Goal: Task Accomplishment & Management: Manage account settings

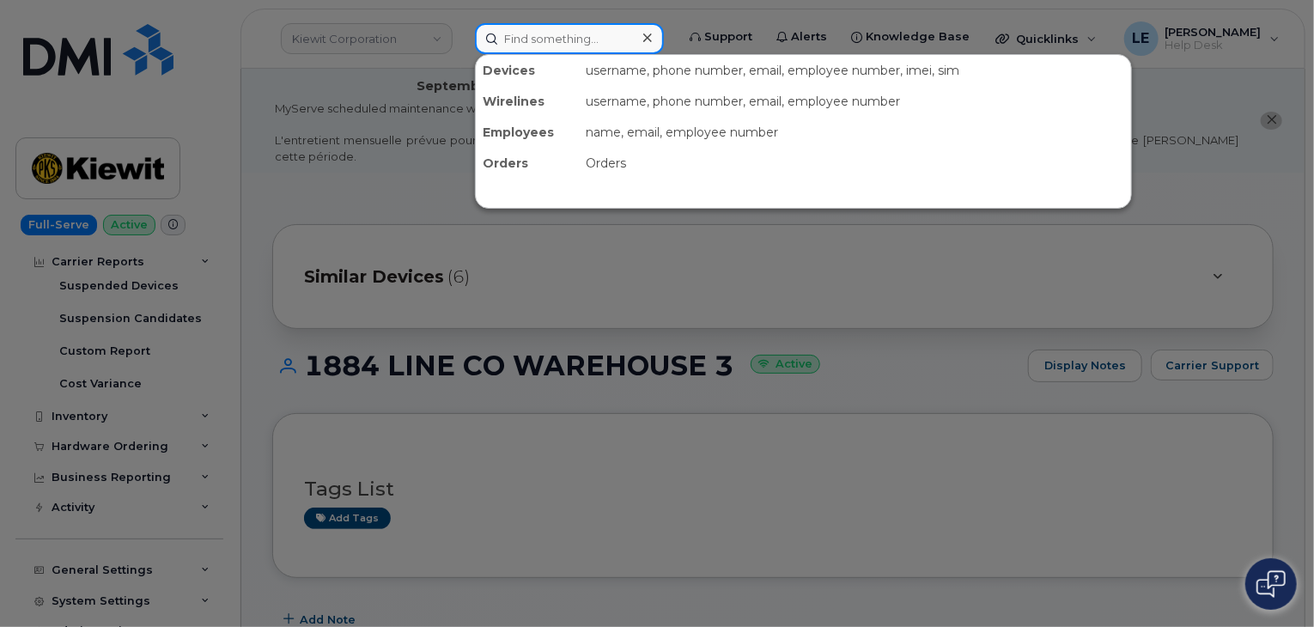
click at [624, 45] on input at bounding box center [569, 38] width 189 height 31
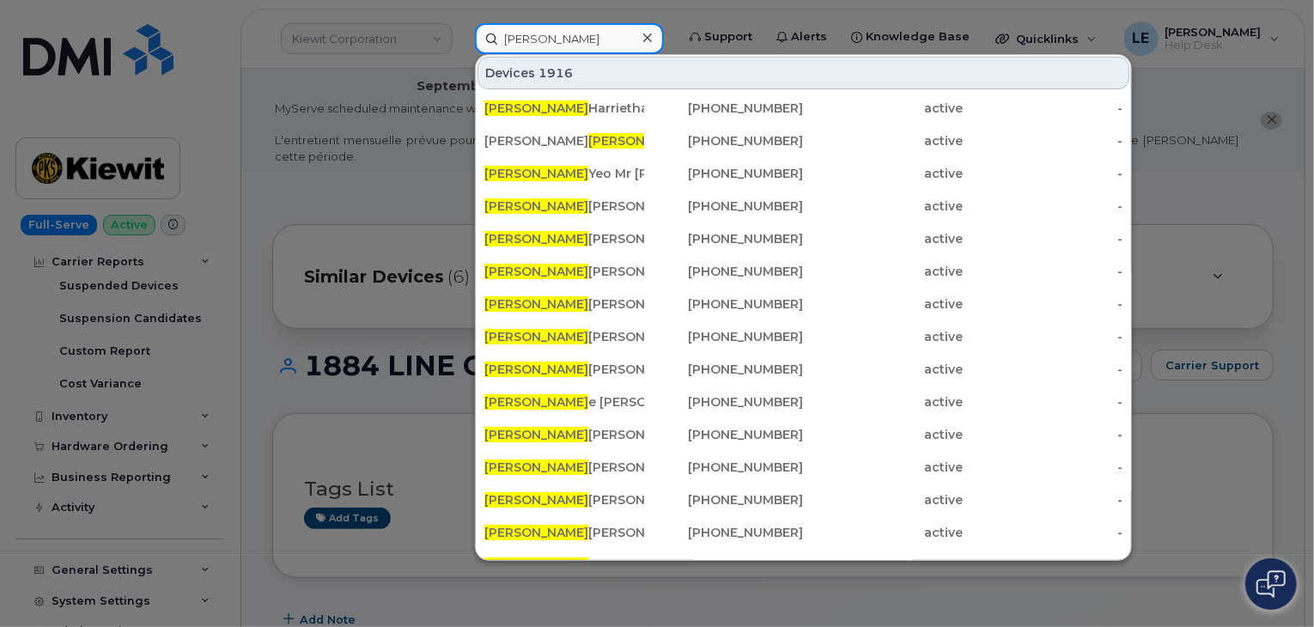
click at [553, 54] on div "Devices 1916 Kyle Harrietha 780-573-7149 active - Kimberly Kyle 437-449-4779 ac…" at bounding box center [803, 307] width 657 height 507
click at [537, 33] on input "kyle" at bounding box center [569, 38] width 189 height 31
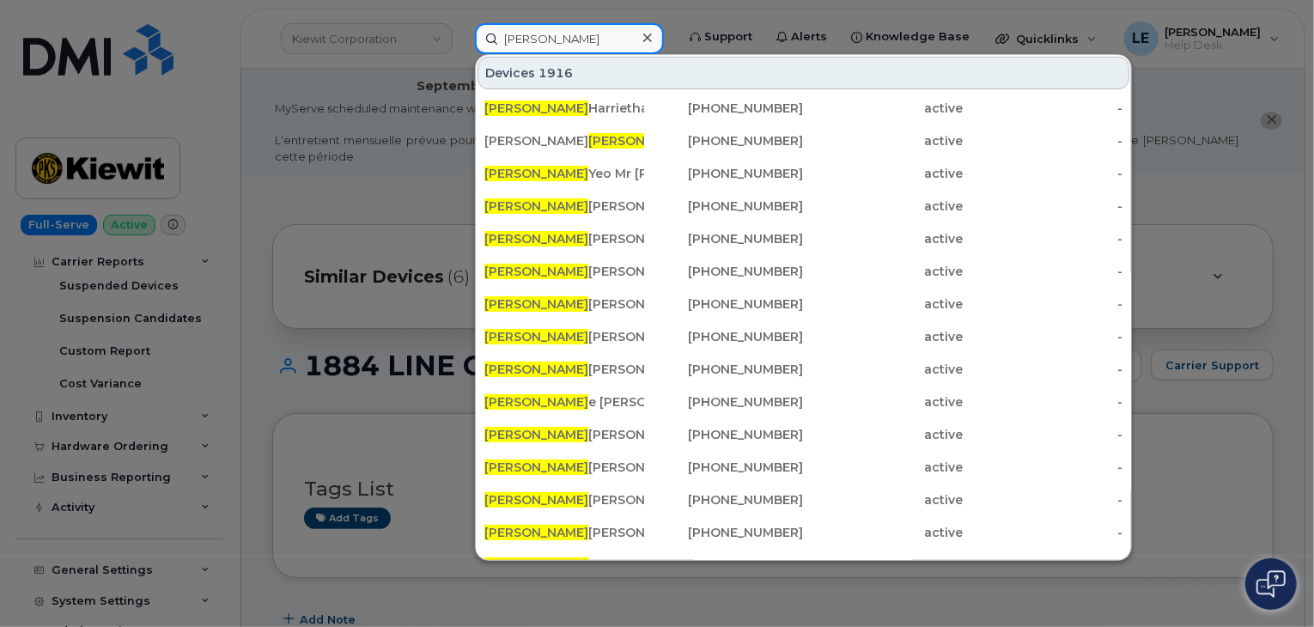
paste input "Yassin Daissi"
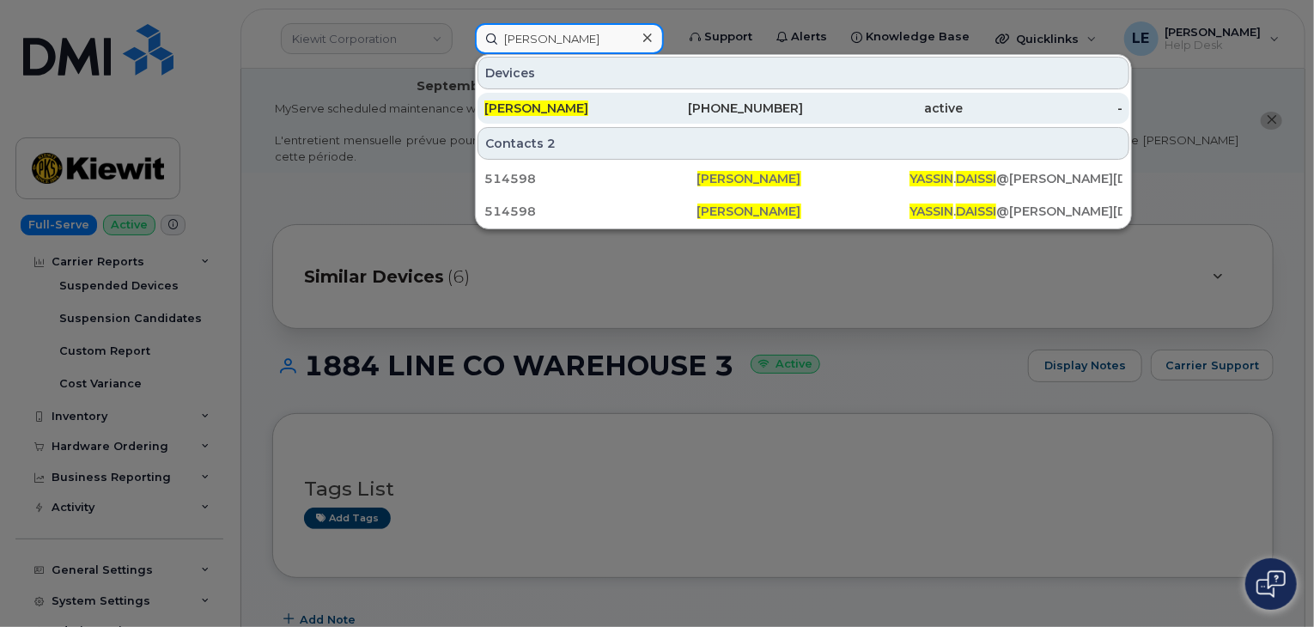
type input "Yassin Daissi"
click at [598, 104] on div "YASSIN DAISSI" at bounding box center [564, 108] width 160 height 17
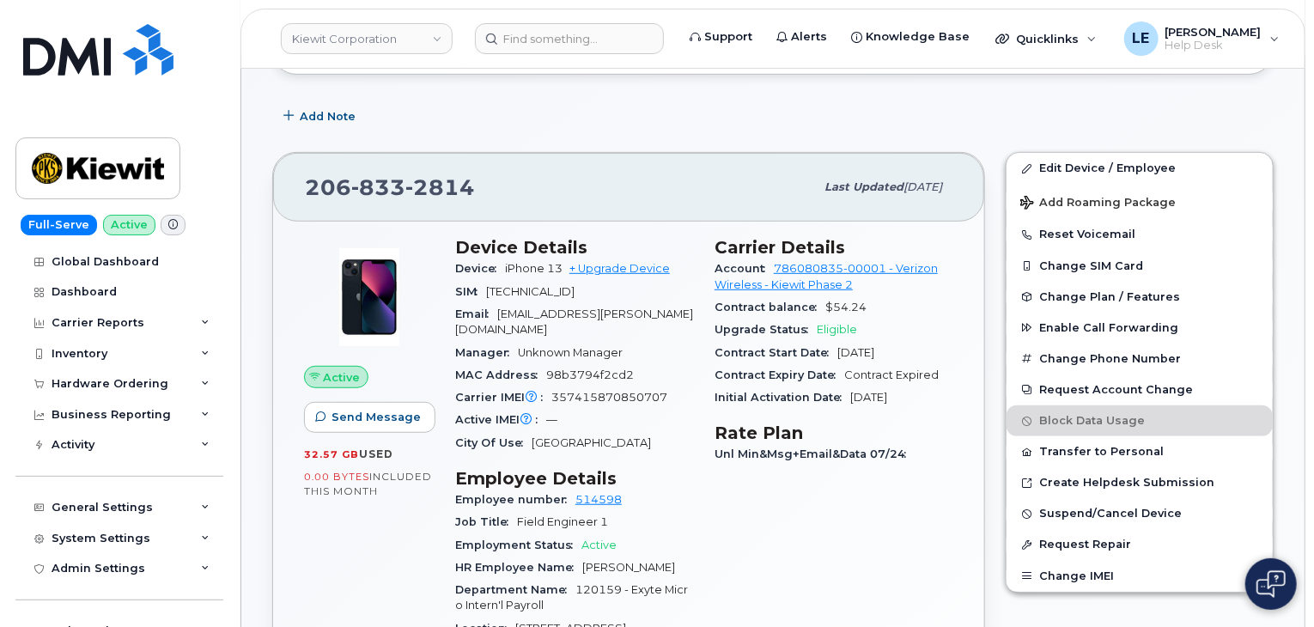
scroll to position [340, 0]
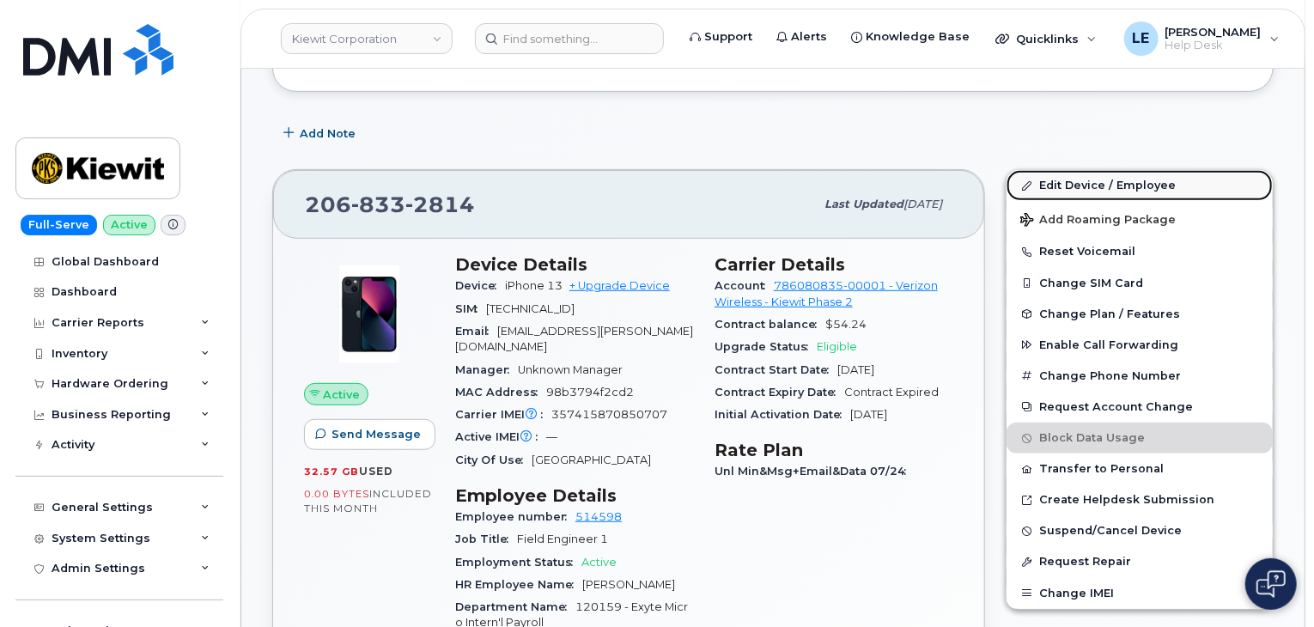
click at [1065, 175] on link "Edit Device / Employee" at bounding box center [1139, 185] width 266 height 31
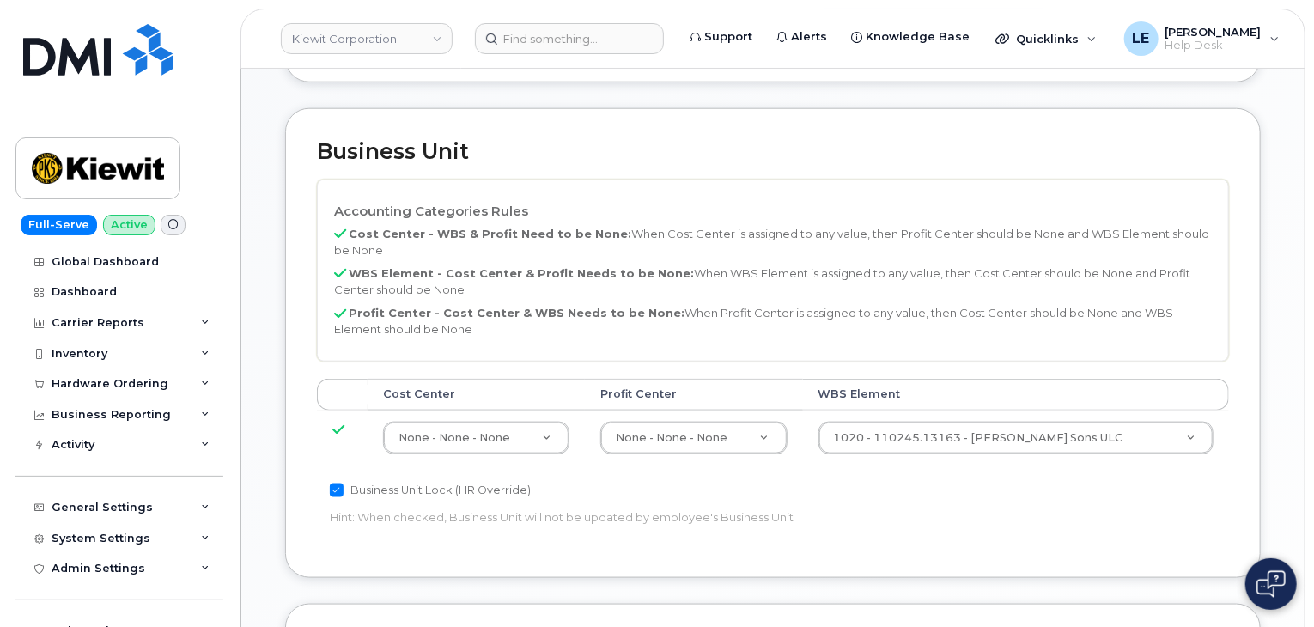
scroll to position [817, 0]
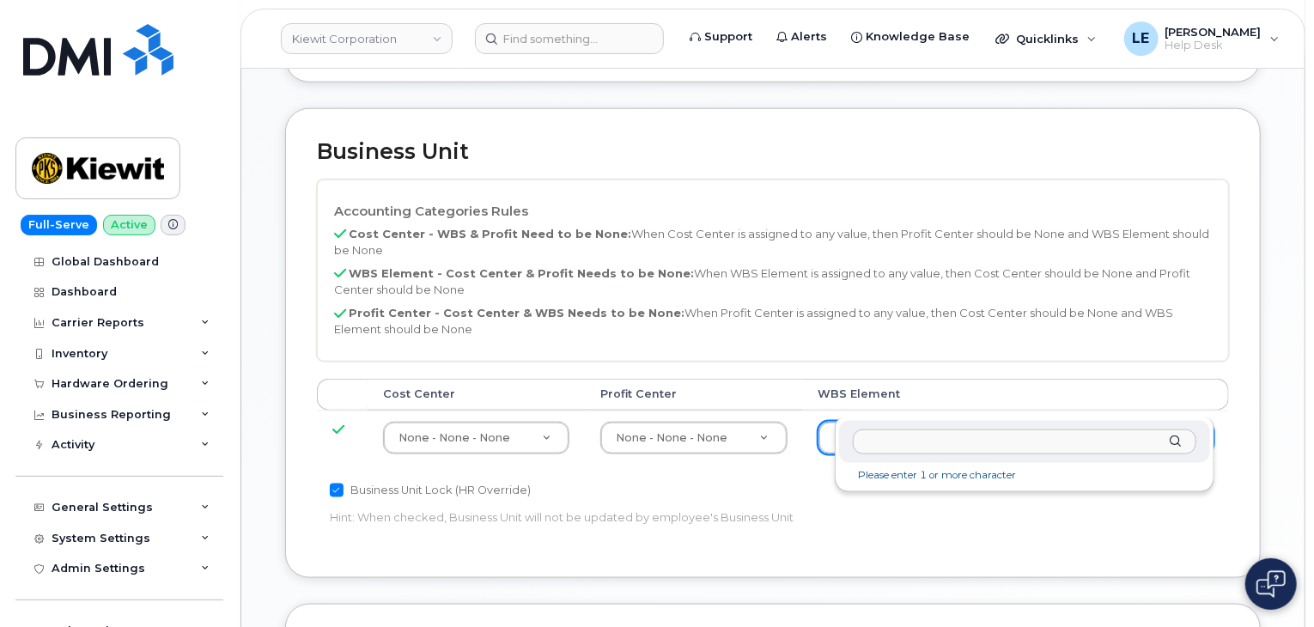
paste input "110245.13163"
type input "110245.13163"
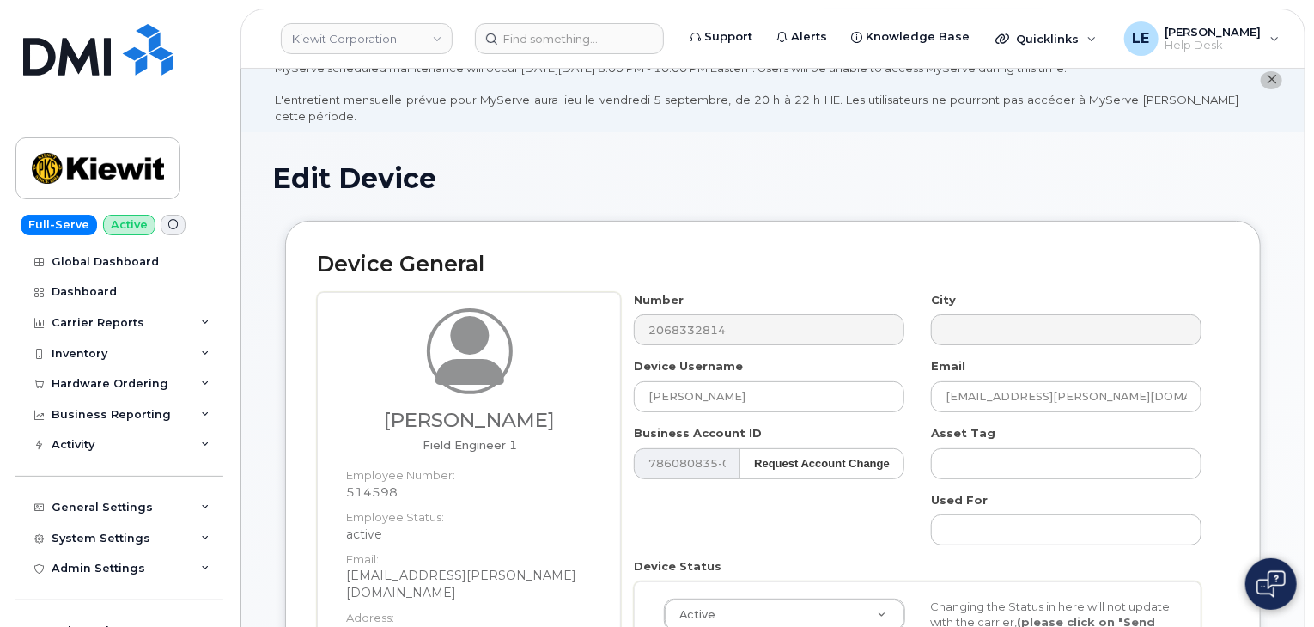
scroll to position [0, 0]
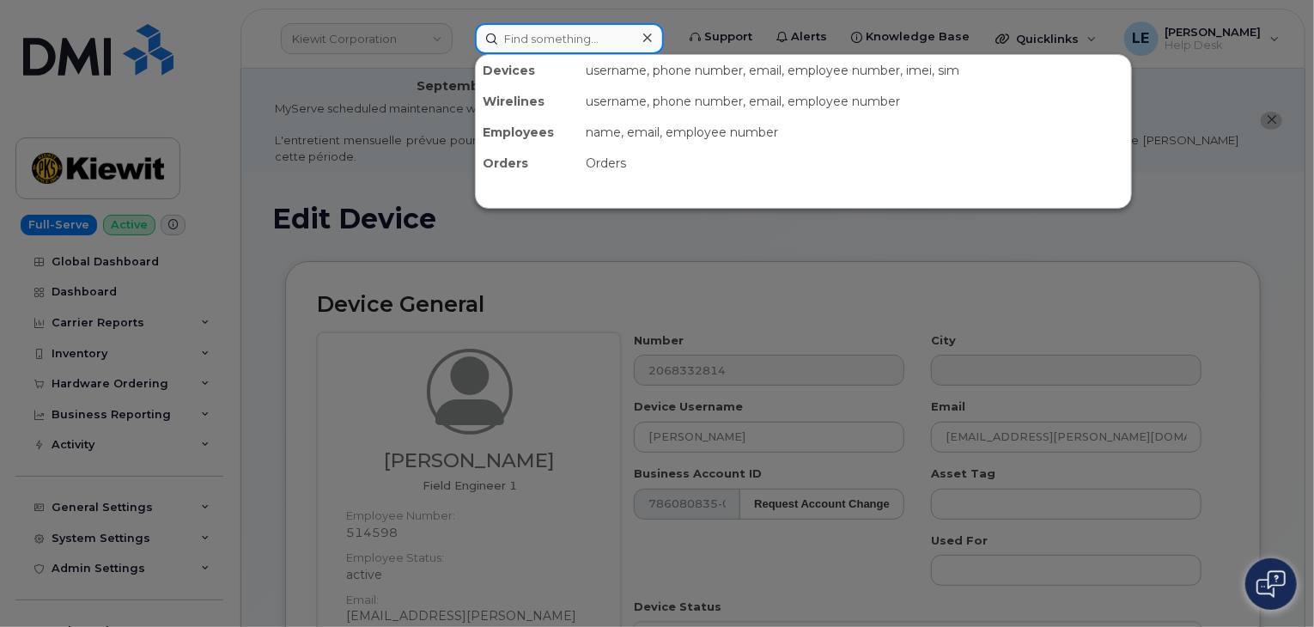
click at [525, 45] on input at bounding box center [569, 38] width 189 height 31
paste input "Dean Guidry"
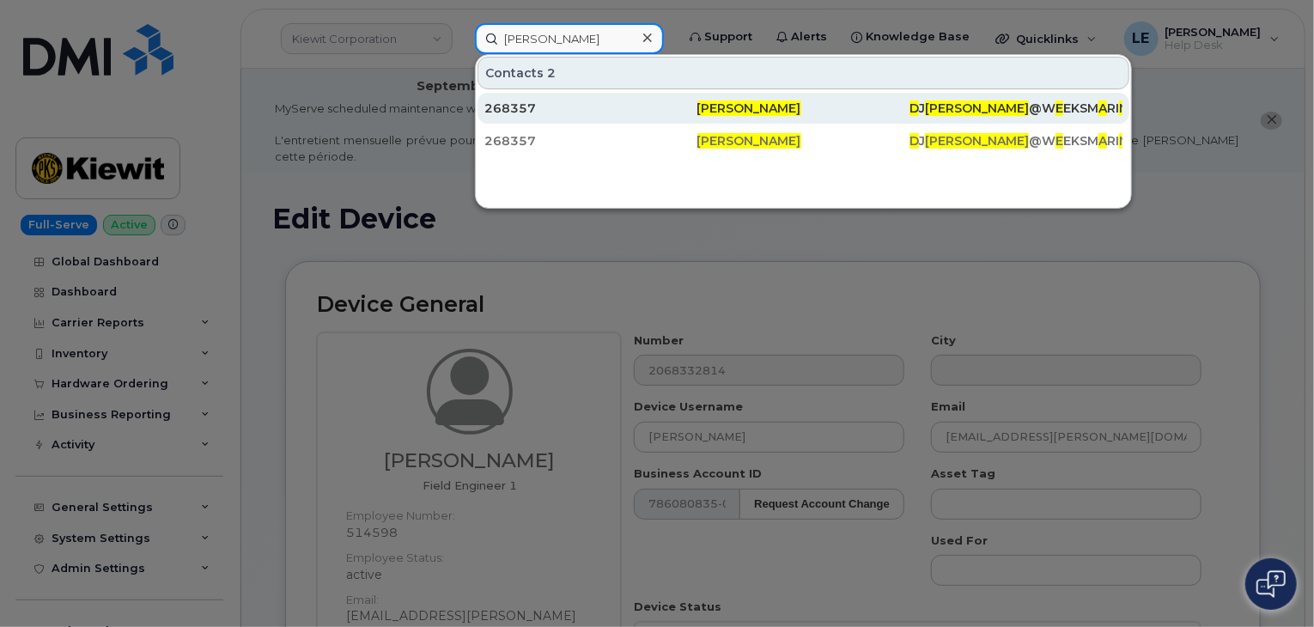
type input "Dean Guidry"
click at [537, 100] on div "268357" at bounding box center [590, 108] width 213 height 17
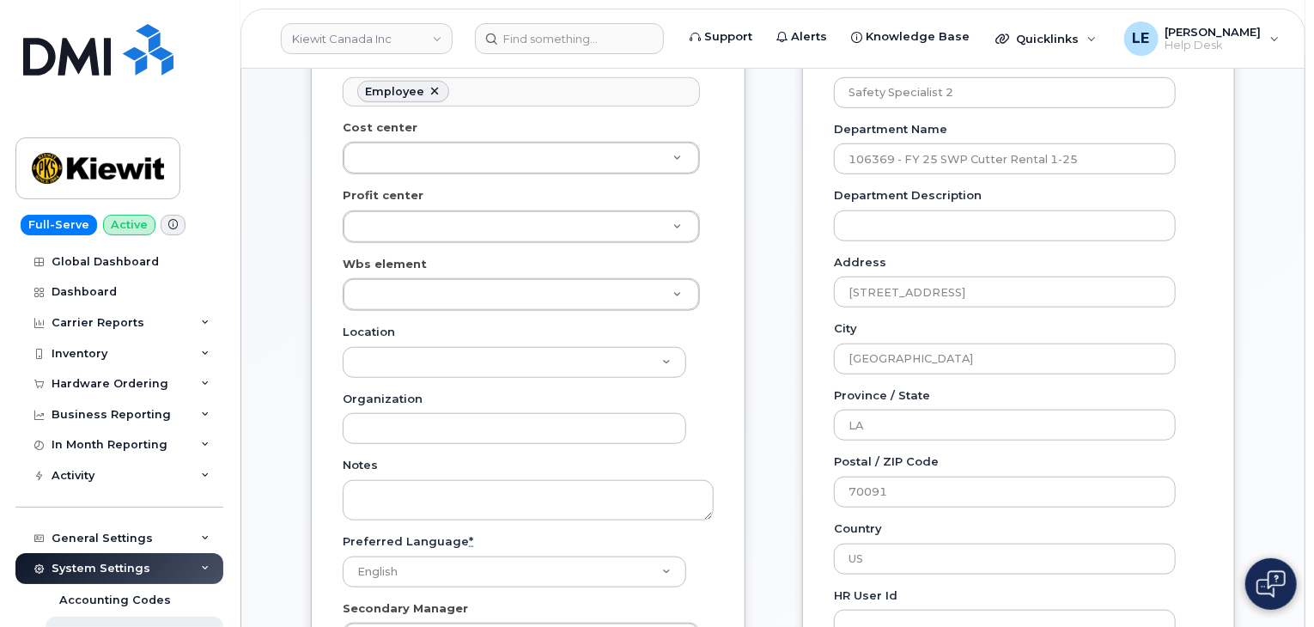
scroll to position [574, 0]
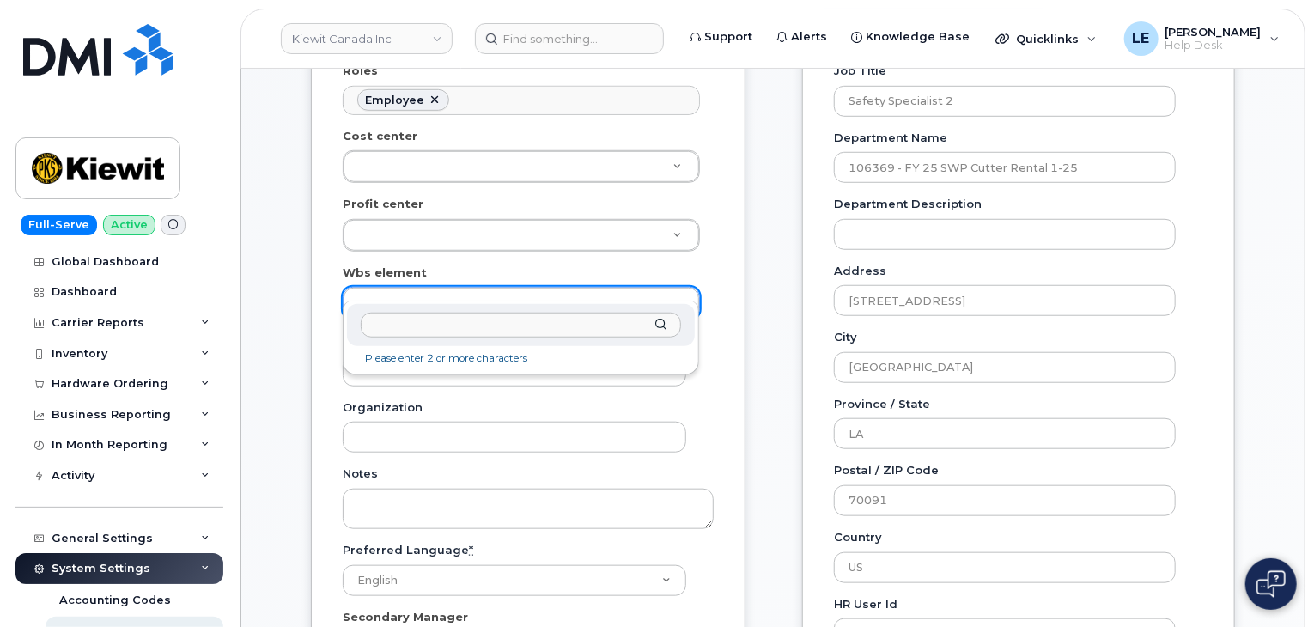
paste input "106046.1108"
type input "106046.1108"
type input "29621614"
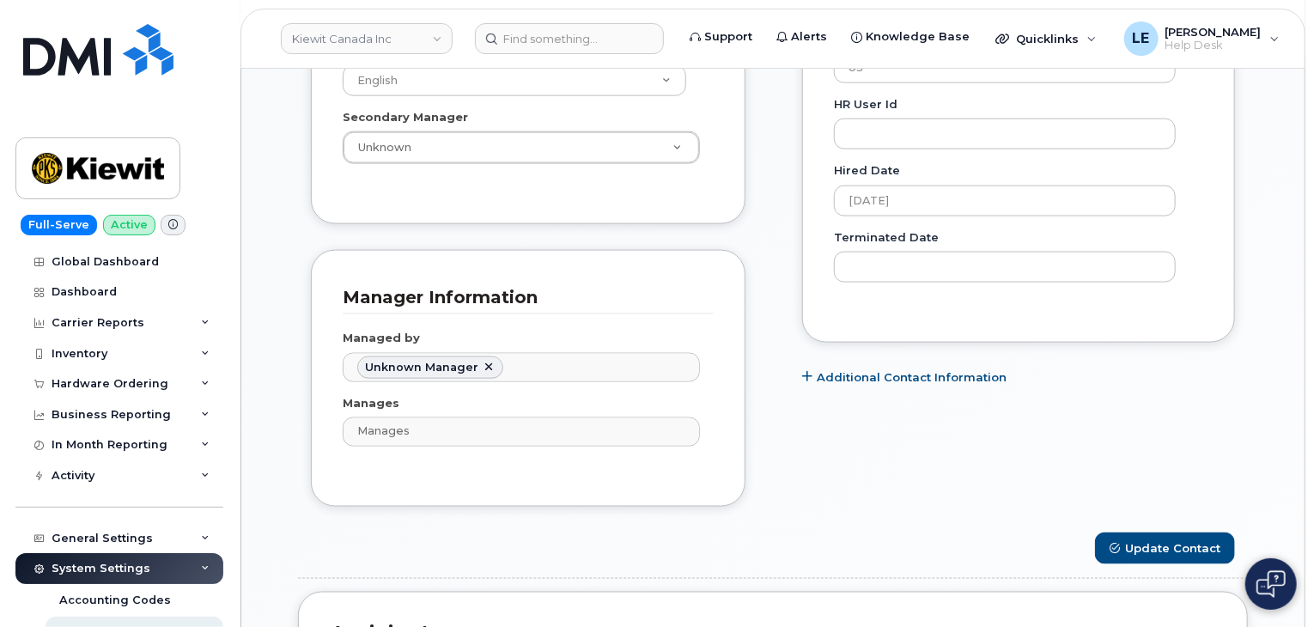
scroll to position [1074, 0]
click at [1122, 531] on button "Update Contact" at bounding box center [1165, 547] width 140 height 32
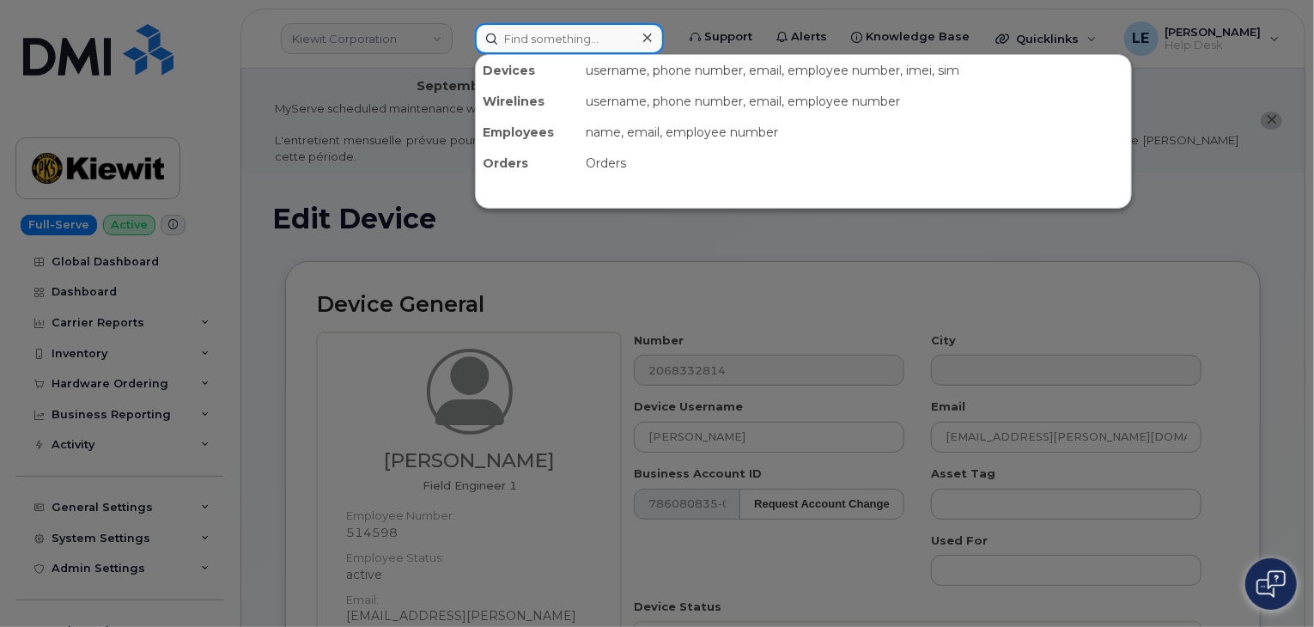
click at [580, 38] on input at bounding box center [569, 38] width 189 height 31
paste input "Daniel Chavarria"
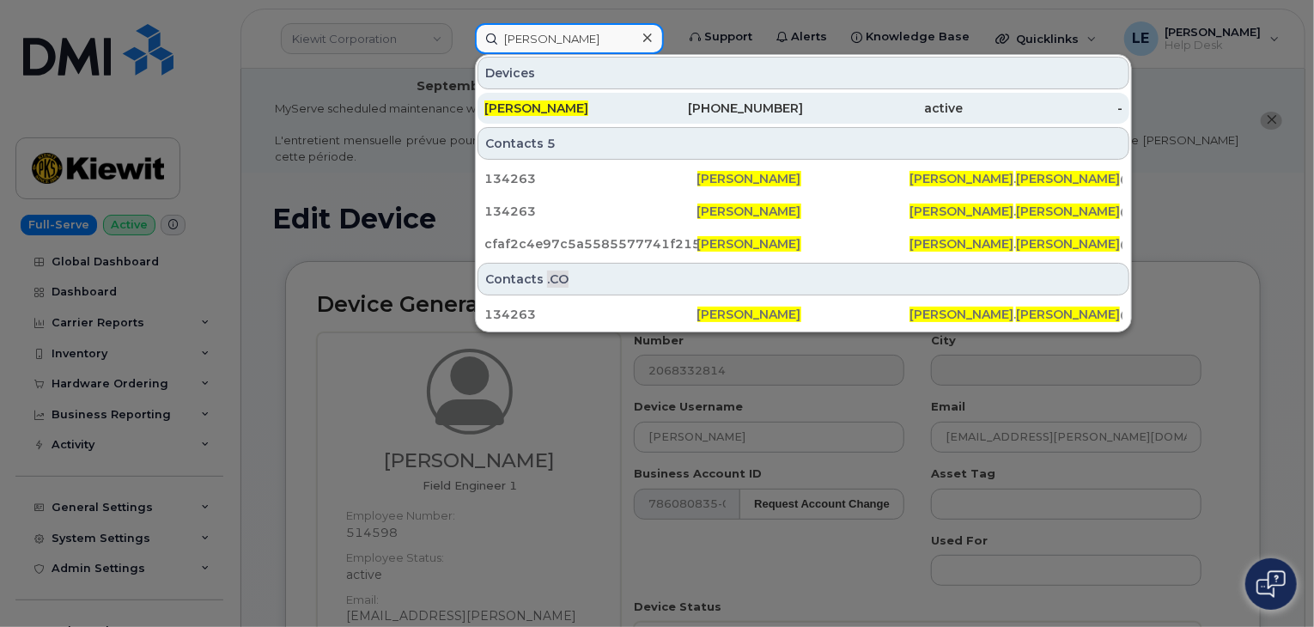
type input "Daniel Chavarria"
click at [621, 104] on div "[PERSON_NAME]" at bounding box center [564, 108] width 160 height 17
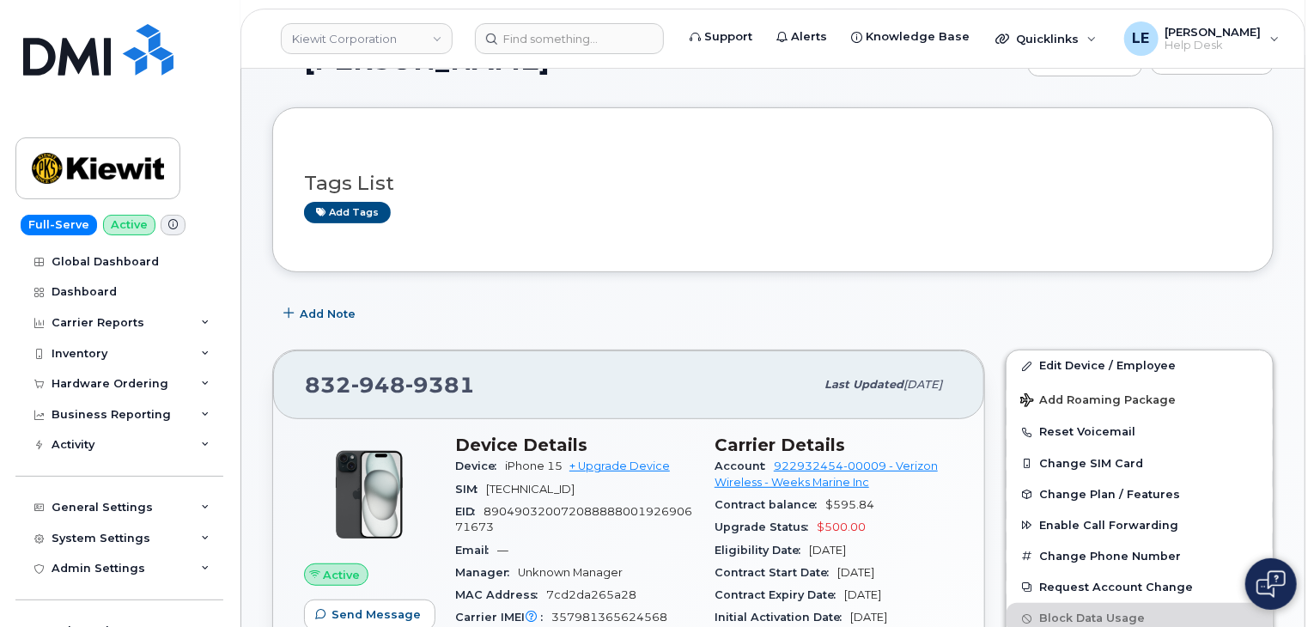
scroll to position [158, 0]
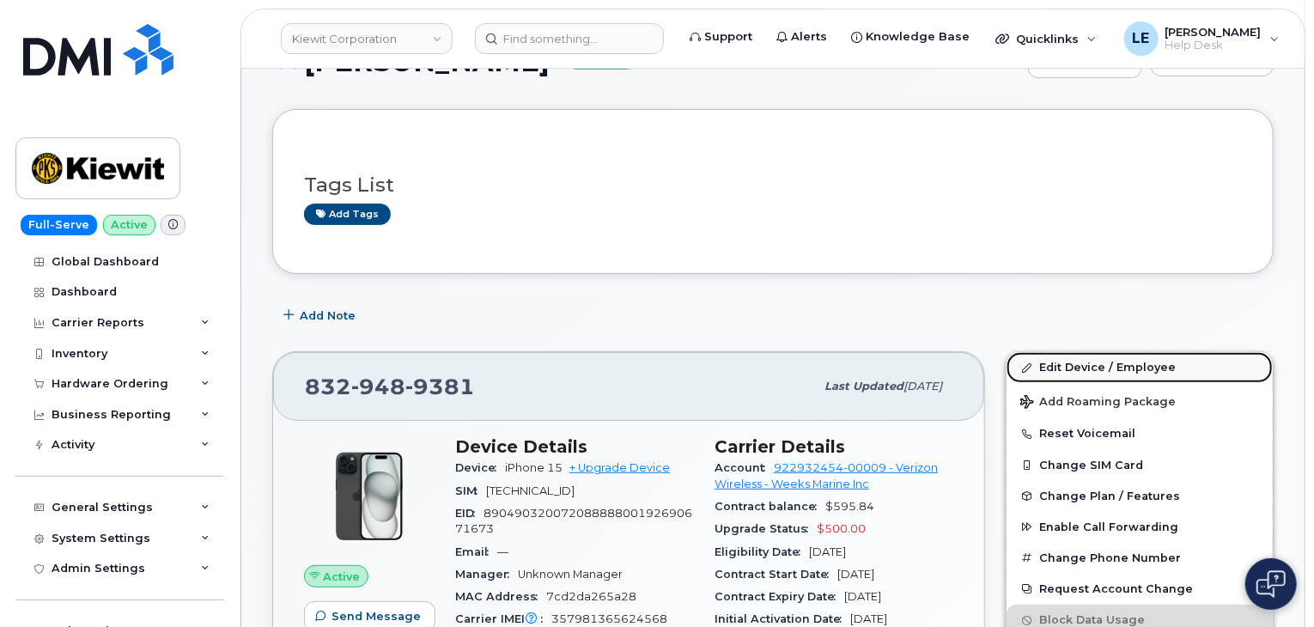
click at [1053, 352] on link "Edit Device / Employee" at bounding box center [1139, 367] width 266 height 31
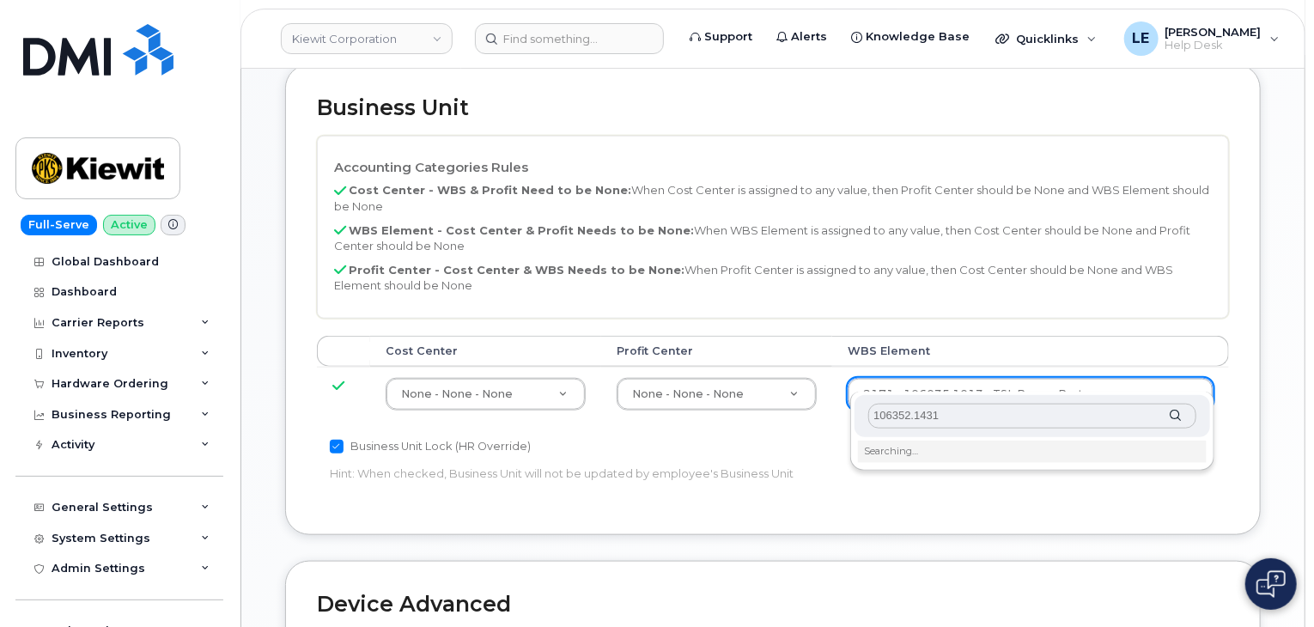
scroll to position [740, 0]
type input "106352.1431"
type input "35263931"
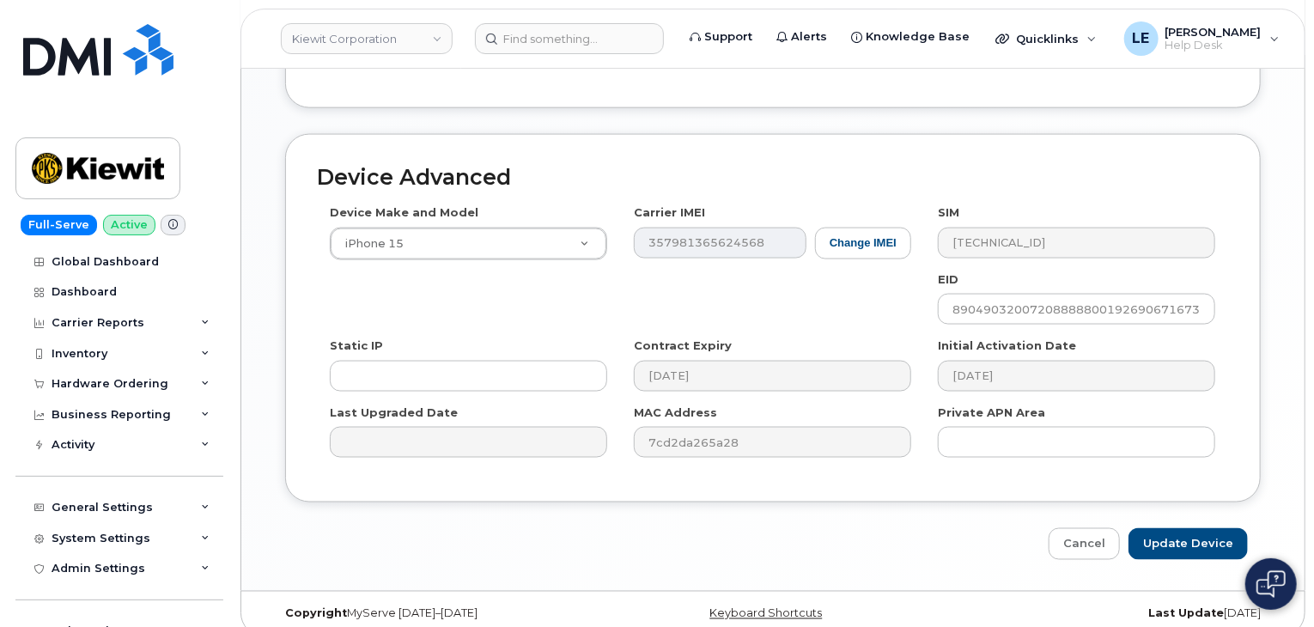
scroll to position [1167, 0]
click at [1157, 529] on input "Update Device" at bounding box center [1187, 545] width 119 height 32
type input "Saving..."
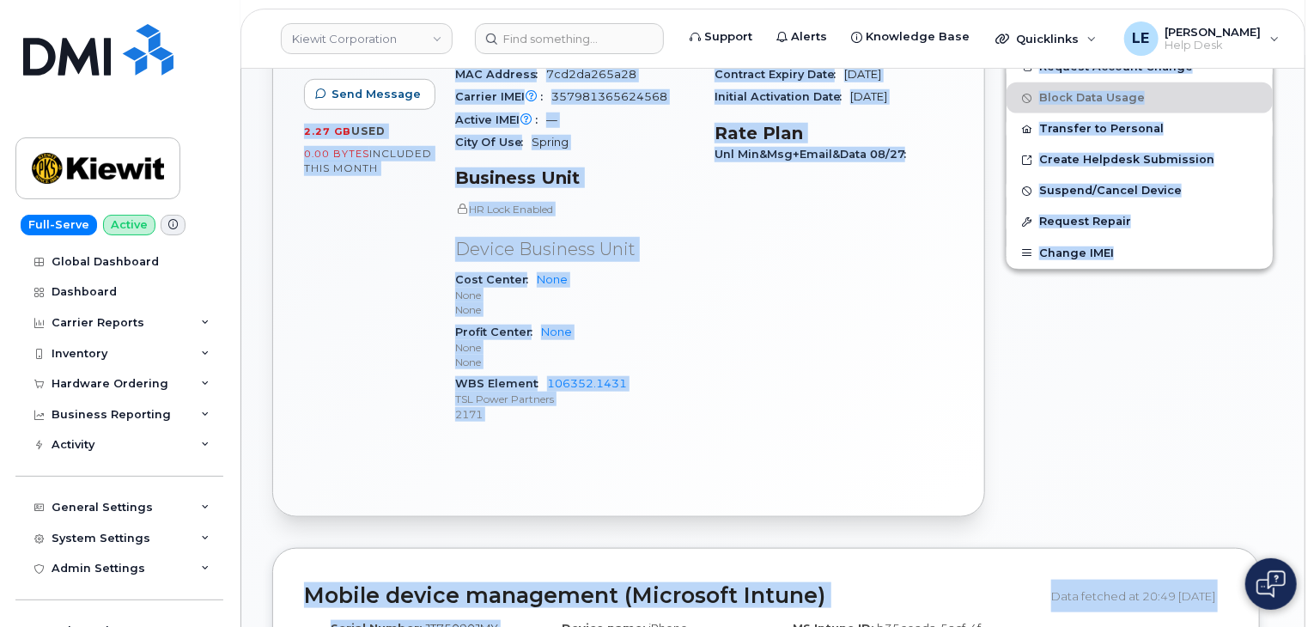
scroll to position [883, 0]
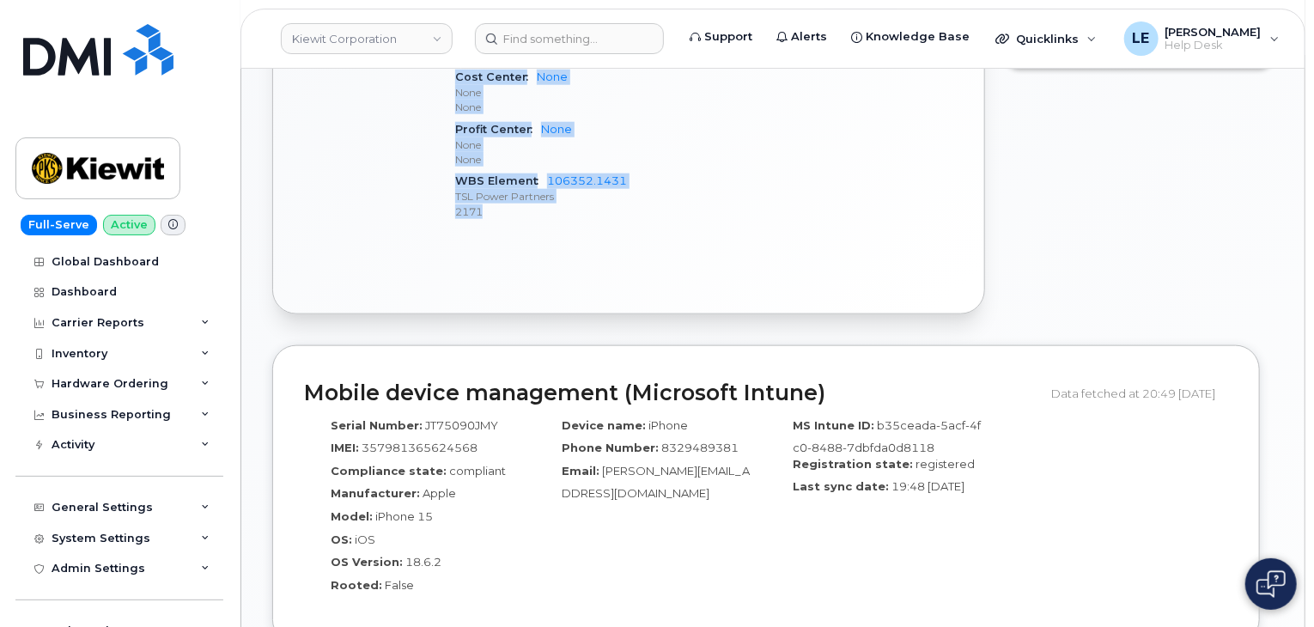
drag, startPoint x: 436, startPoint y: 372, endPoint x: 577, endPoint y: 193, distance: 227.4
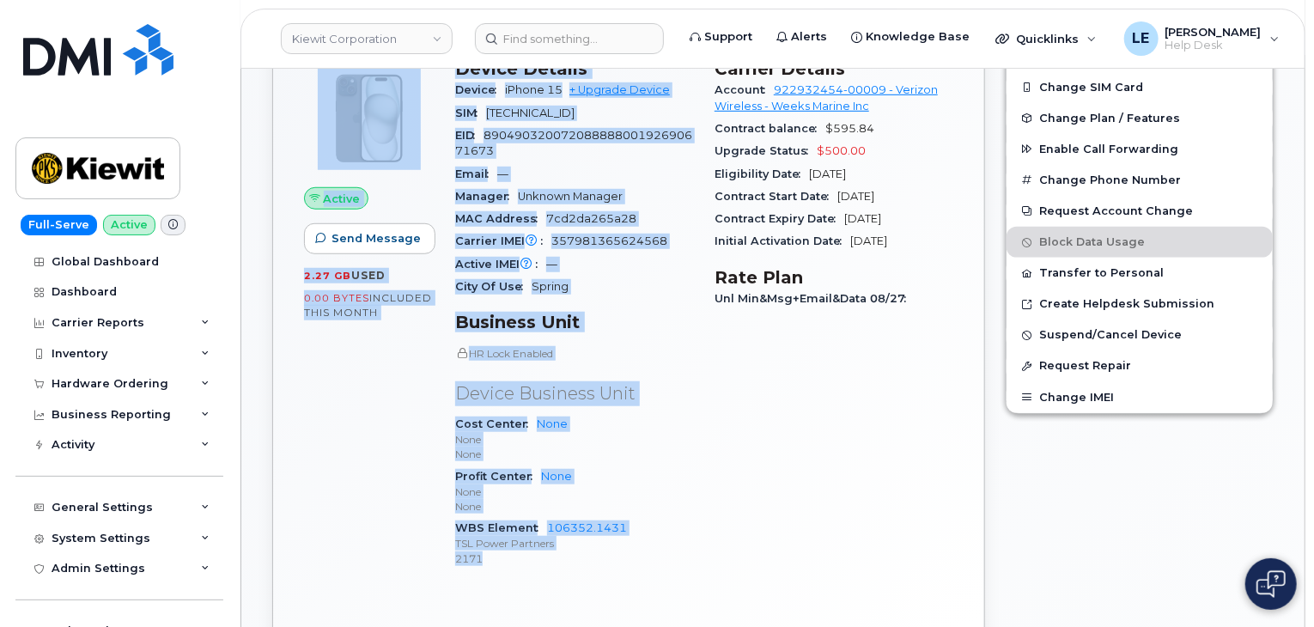
scroll to position [538, 0]
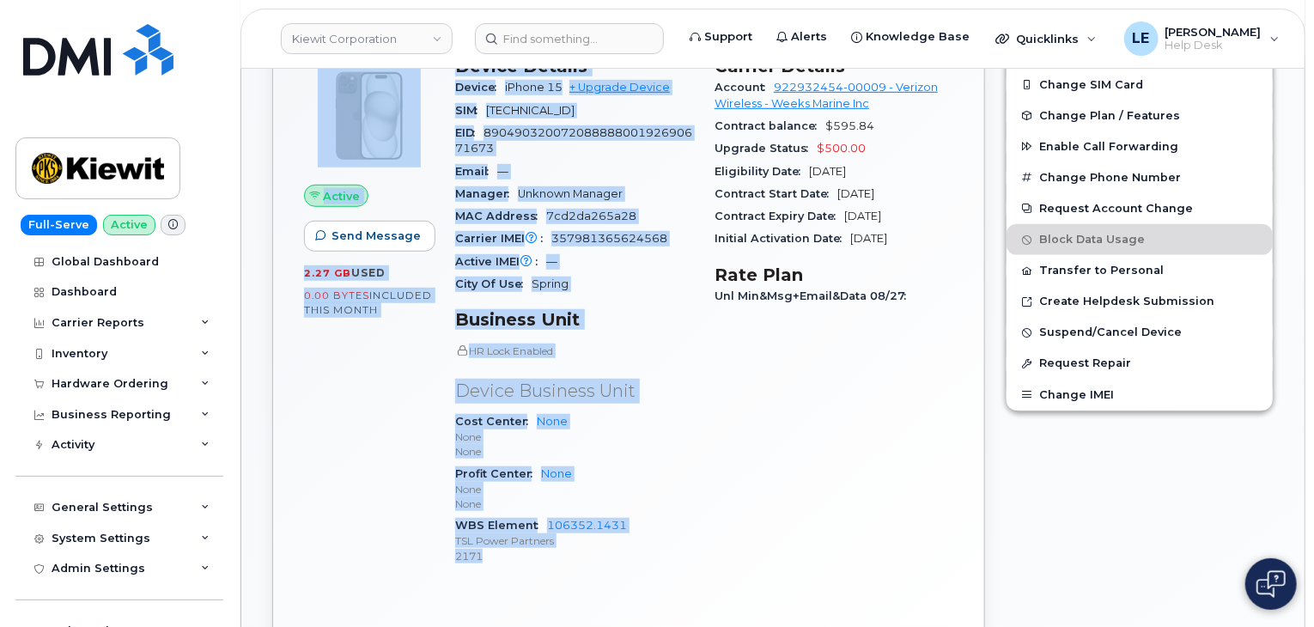
copy div "Active Send Message 2.27 GB  used 0.00 Bytes  included this month Device Detail…"
